Goal: Check status: Check status

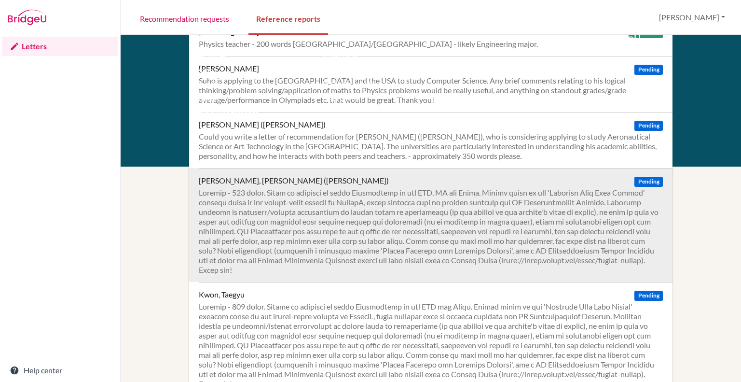
scroll to position [421, 0]
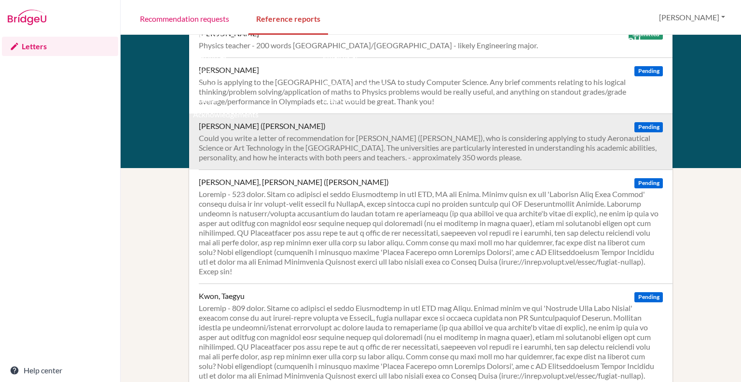
click at [360, 137] on div "Could you write a letter of recommendation for [PERSON_NAME] ([PERSON_NAME]), w…" at bounding box center [431, 147] width 464 height 29
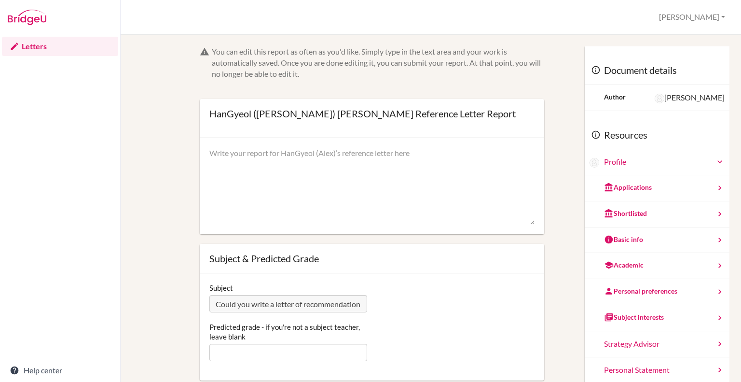
scroll to position [129, 0]
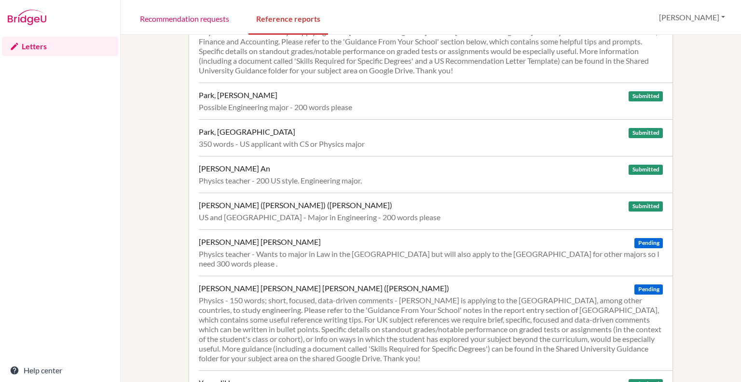
scroll to position [953, 0]
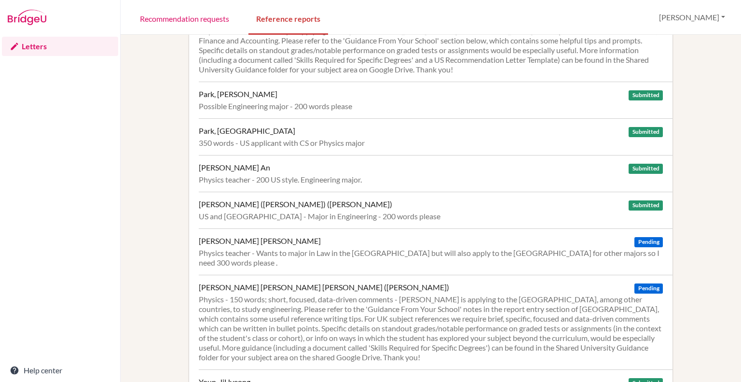
click at [124, 192] on div "Abe, Shun Submitted I’m so sorry for the late notice! Shun has just decided to …" at bounding box center [431, 208] width 621 height 347
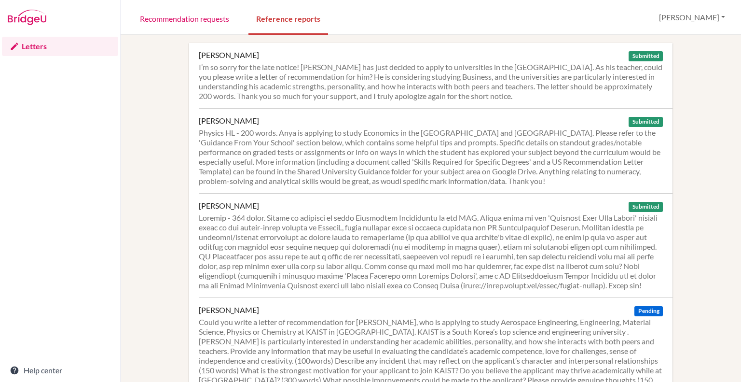
scroll to position [4, 0]
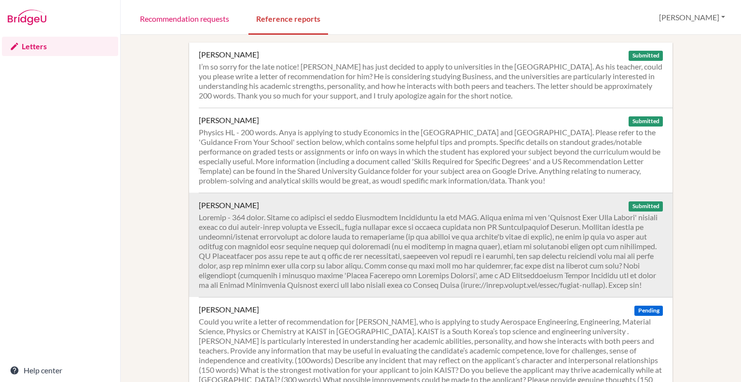
click at [252, 236] on div at bounding box center [431, 250] width 464 height 77
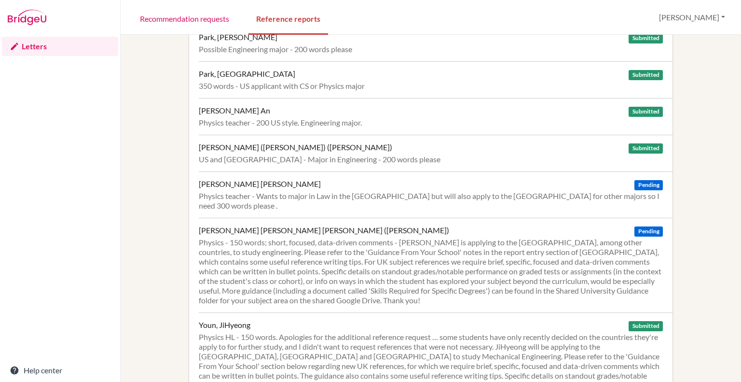
scroll to position [1013, 0]
